Goal: Information Seeking & Learning: Learn about a topic

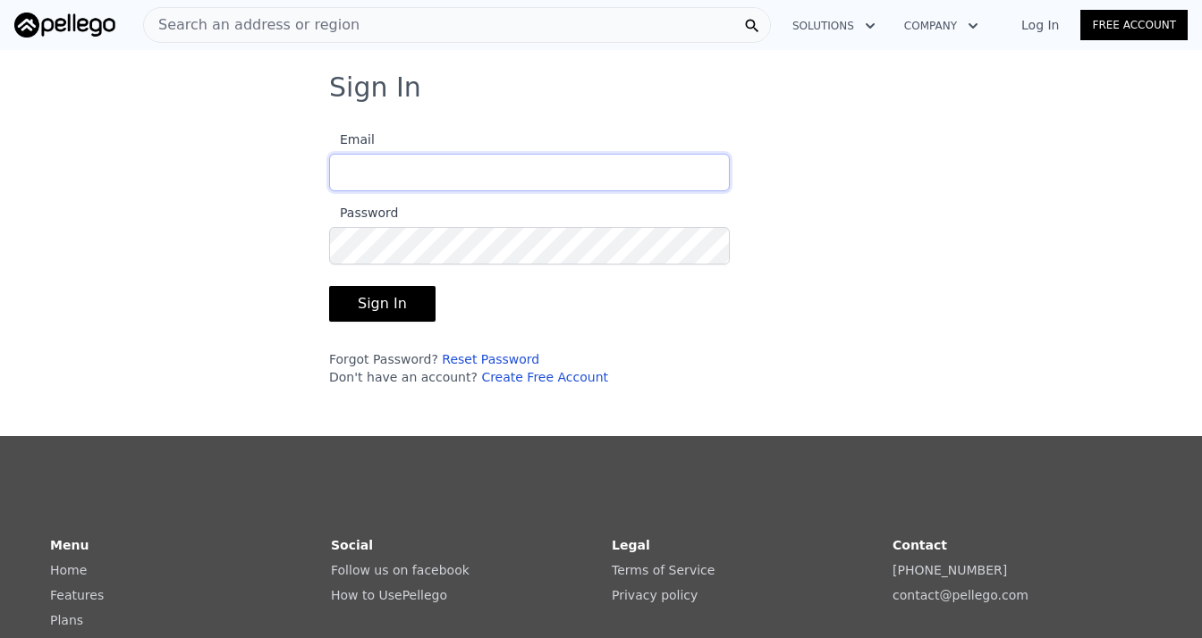
type input "[EMAIL_ADDRESS][DOMAIN_NAME]"
click at [386, 294] on button "Sign In" at bounding box center [382, 304] width 106 height 36
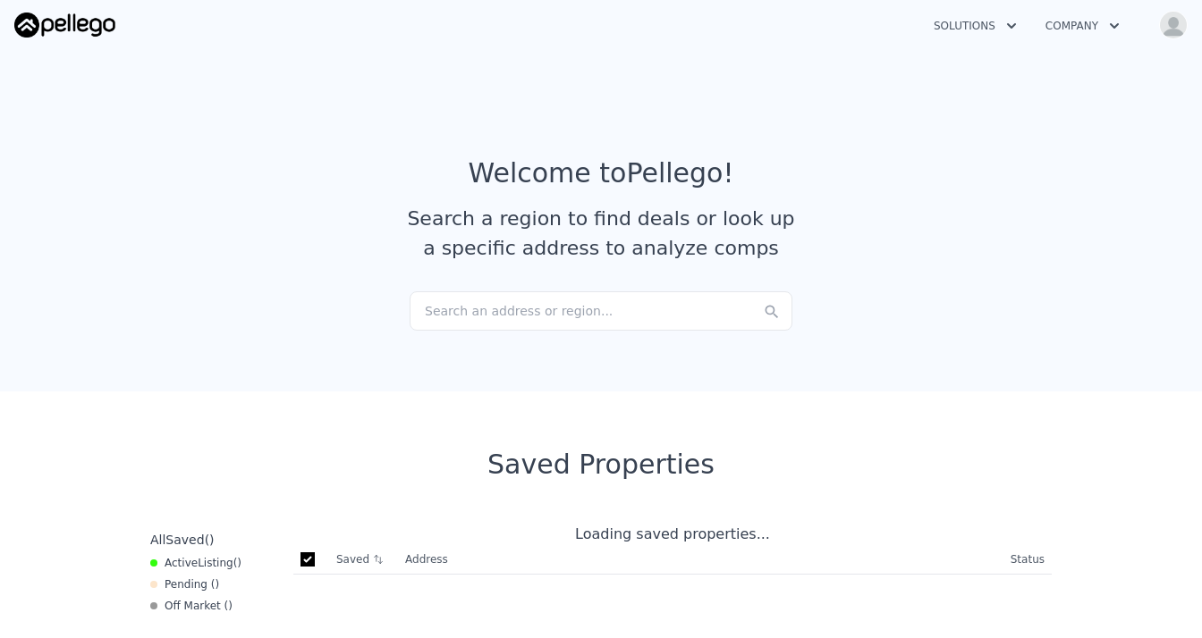
checkbox input "true"
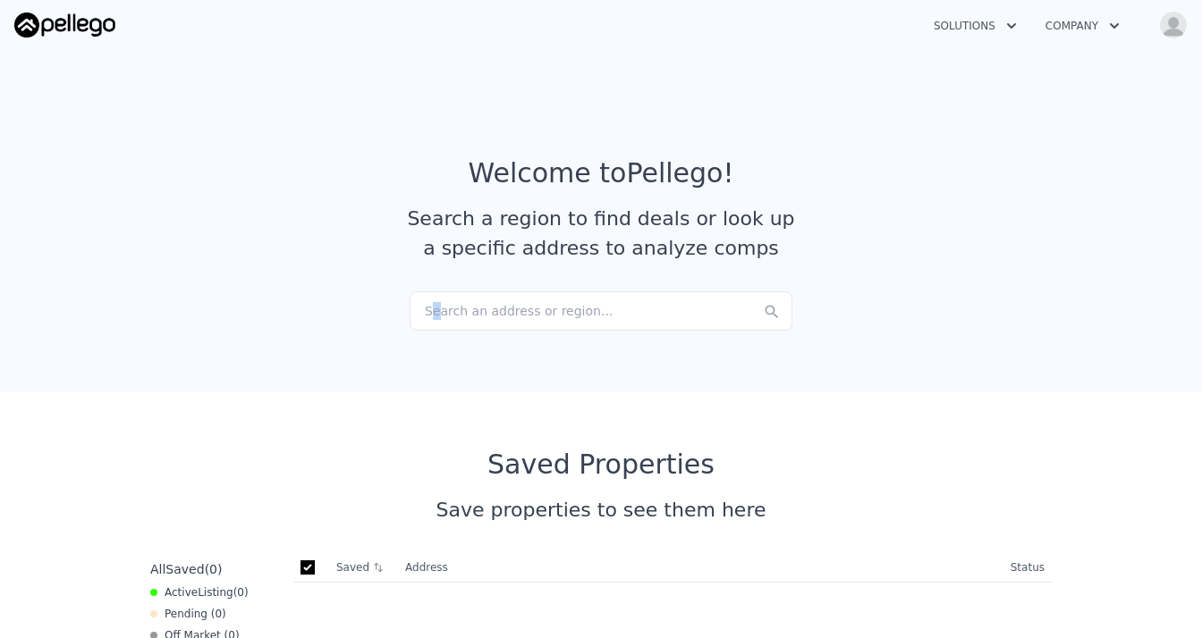
drag, startPoint x: 458, startPoint y: 311, endPoint x: 430, endPoint y: 306, distance: 28.2
click at [430, 306] on div "Search an address or region..." at bounding box center [601, 310] width 383 height 39
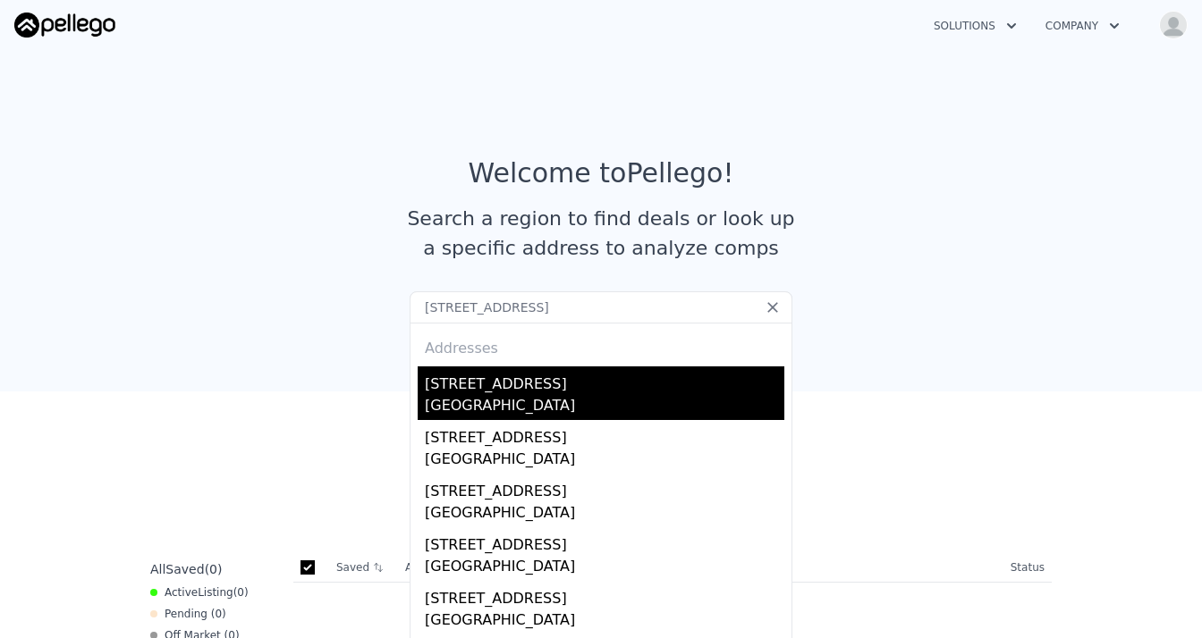
type input "[STREET_ADDRESS]"
click at [579, 388] on div "[STREET_ADDRESS]" at bounding box center [604, 381] width 359 height 29
